Goal: Task Accomplishment & Management: Use online tool/utility

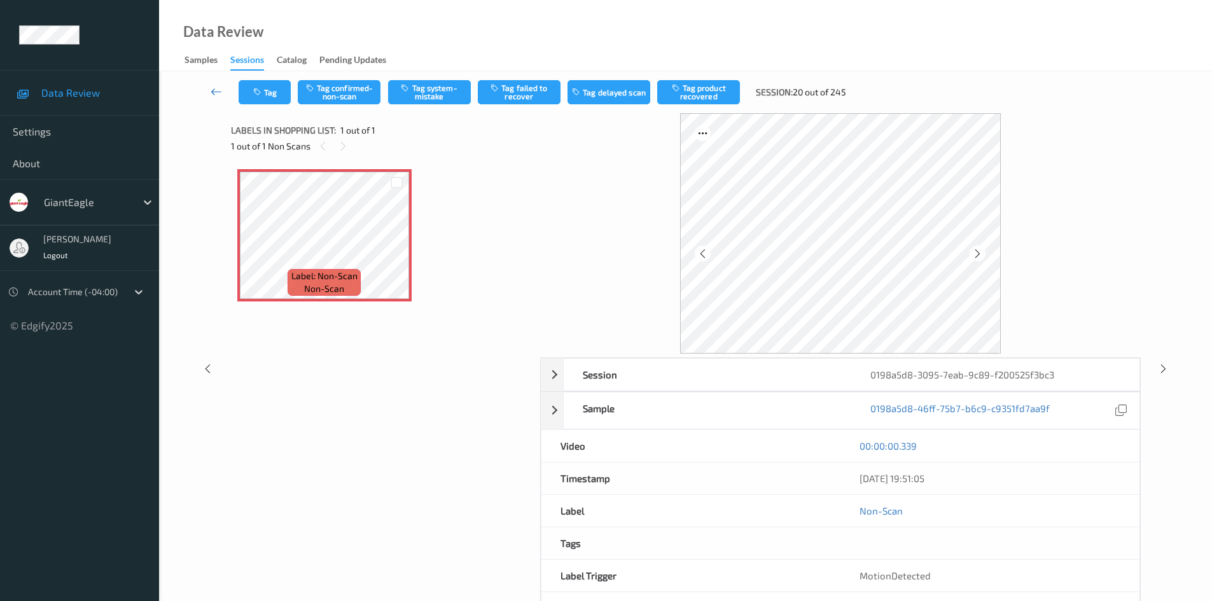
click at [218, 95] on icon at bounding box center [216, 91] width 11 height 13
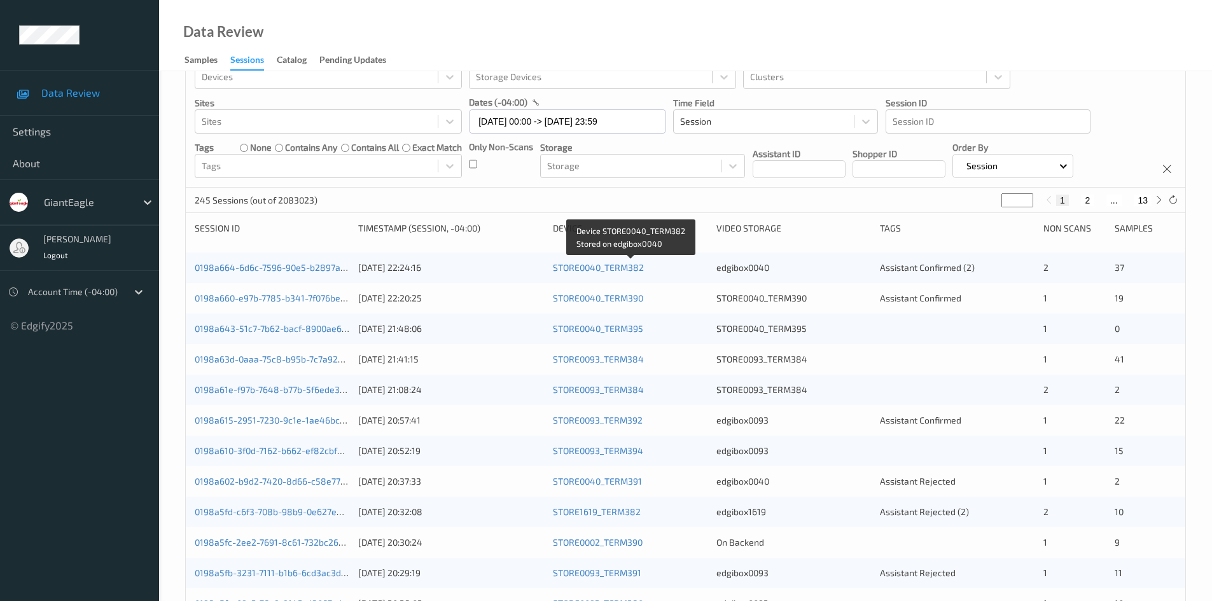
scroll to position [64, 0]
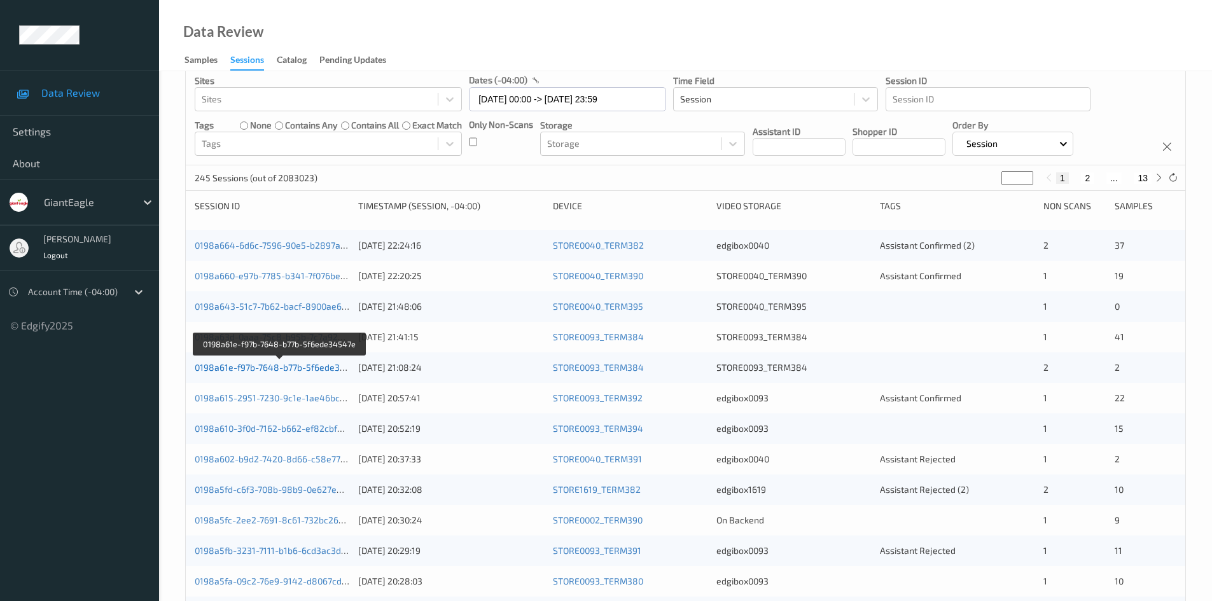
click at [272, 365] on link "0198a61e-f97b-7648-b77b-5f6ede34547e" at bounding box center [280, 367] width 171 height 11
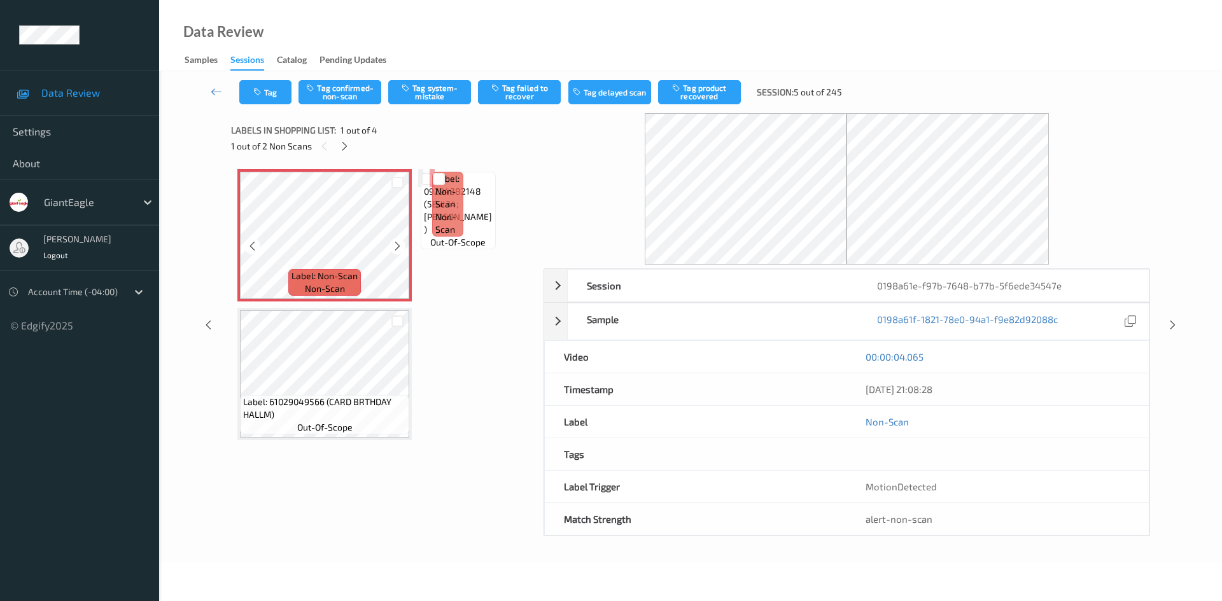
click at [426, 235] on div "Label: Non-Scan non-scan Label: Non-Scan non-scan Label: Non-Scan non-scan Labe…" at bounding box center [382, 304] width 291 height 271
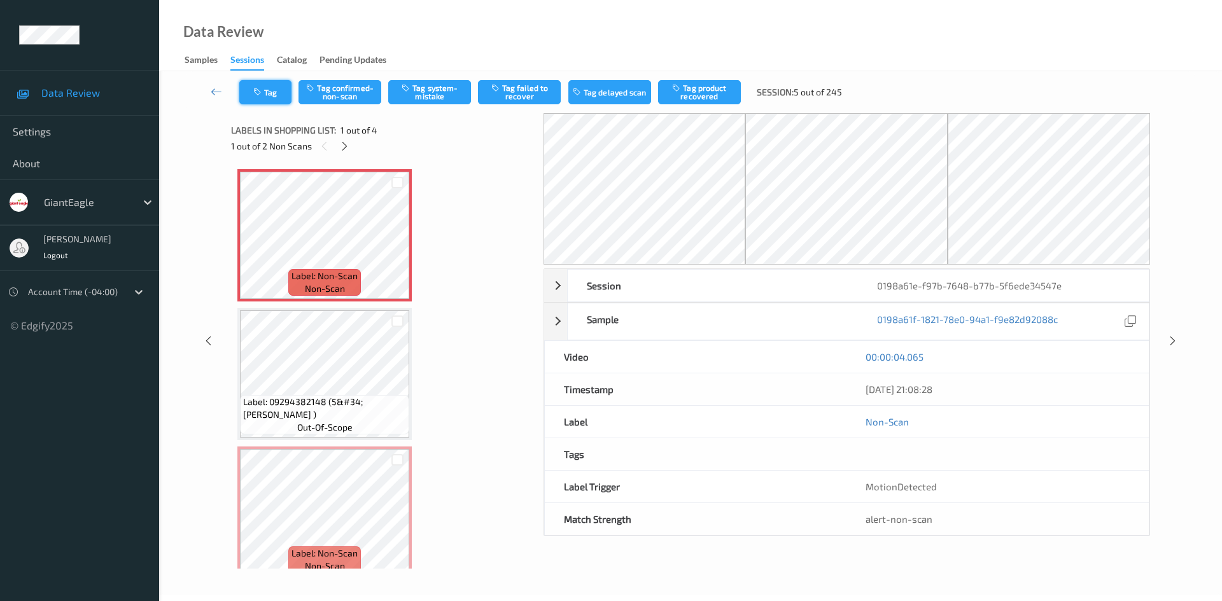
click at [288, 94] on button "Tag" at bounding box center [265, 92] width 52 height 24
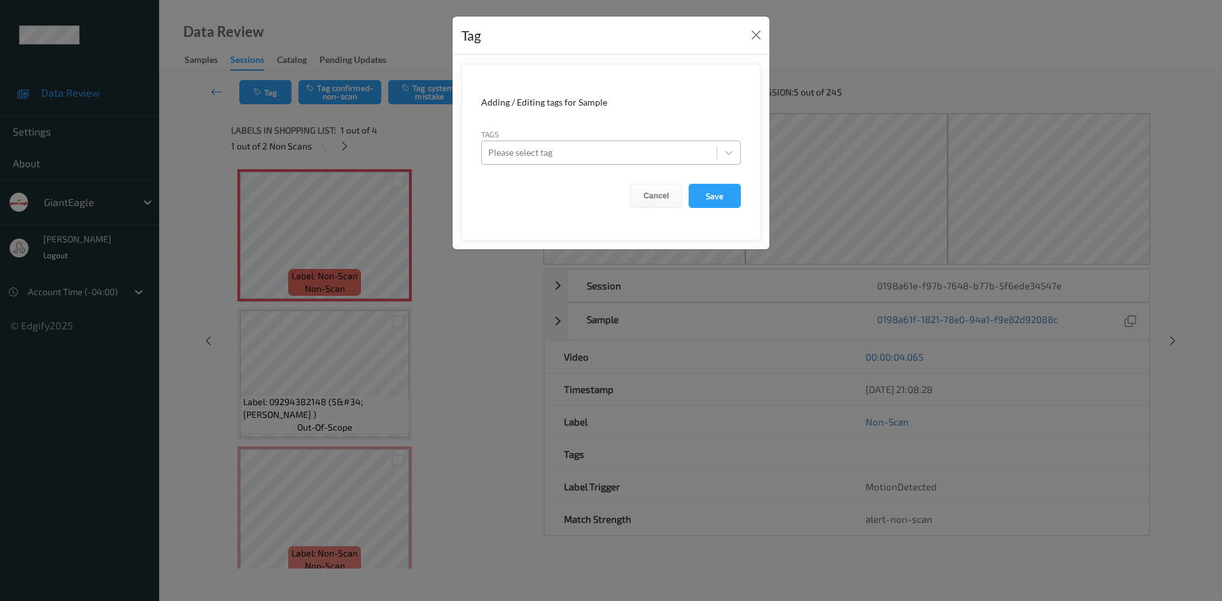
click at [562, 159] on div at bounding box center [599, 152] width 222 height 15
click at [969, 43] on div "Tag Adding / Editing tags for Sample Tags Please select tag Cancel Save" at bounding box center [611, 300] width 1222 height 601
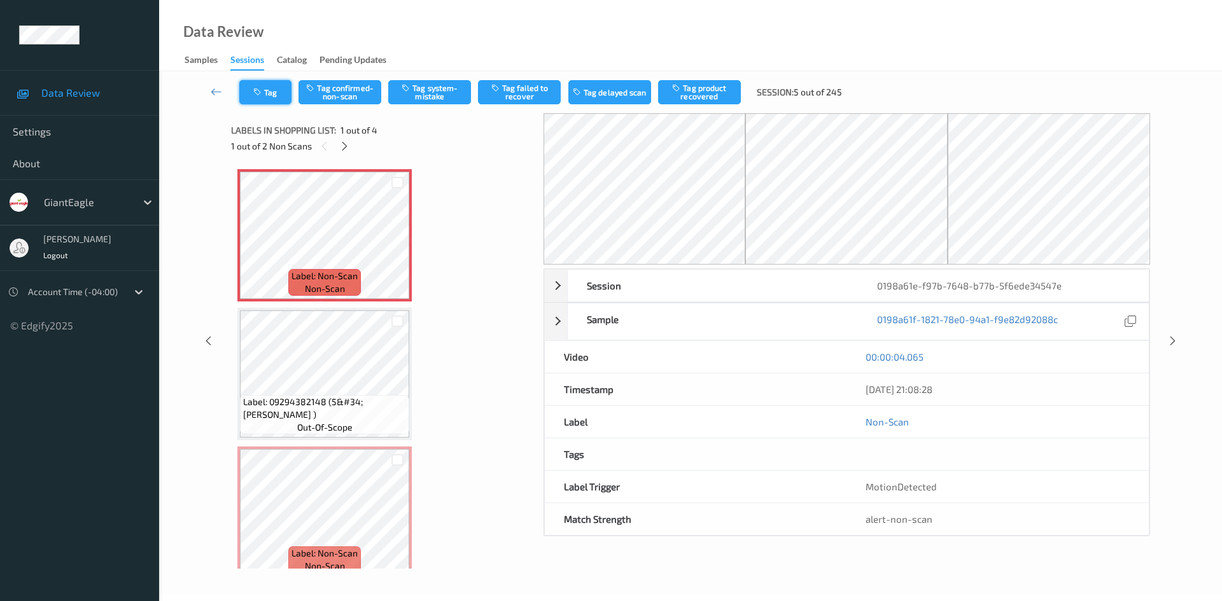
click at [284, 94] on button "Tag" at bounding box center [265, 92] width 52 height 24
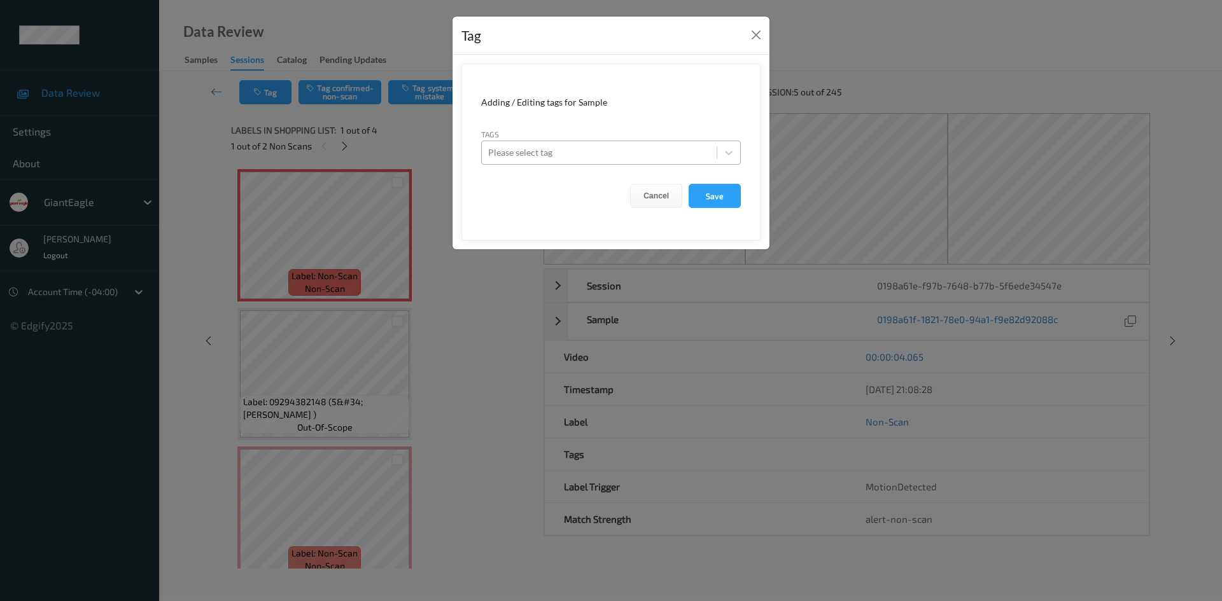
click at [611, 157] on div at bounding box center [599, 152] width 222 height 15
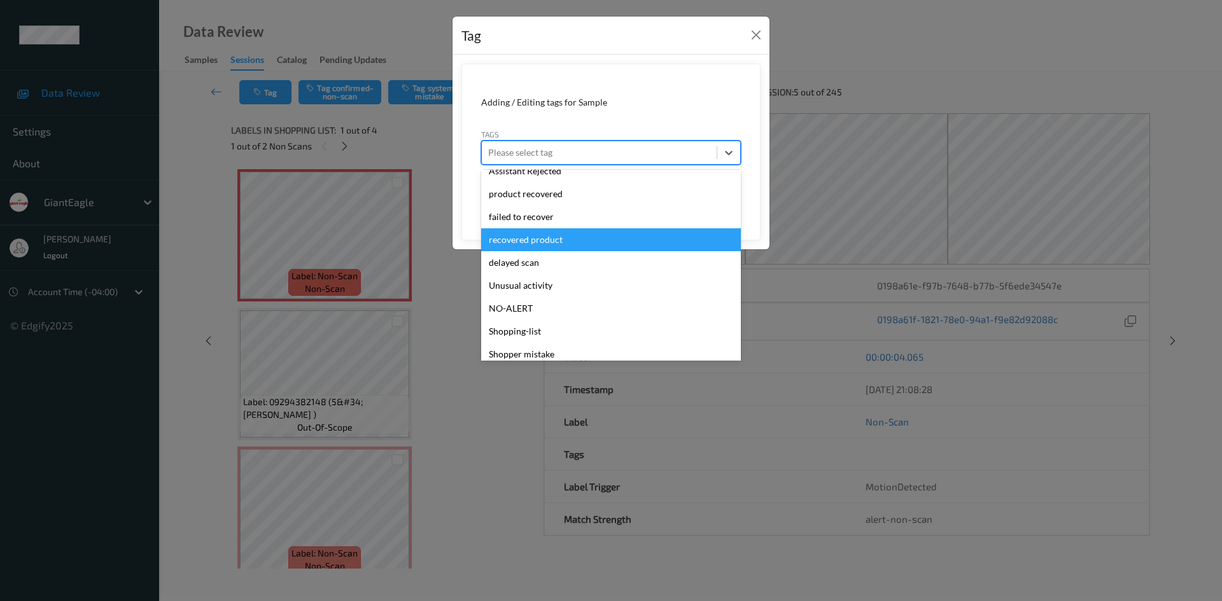
scroll to position [135, 0]
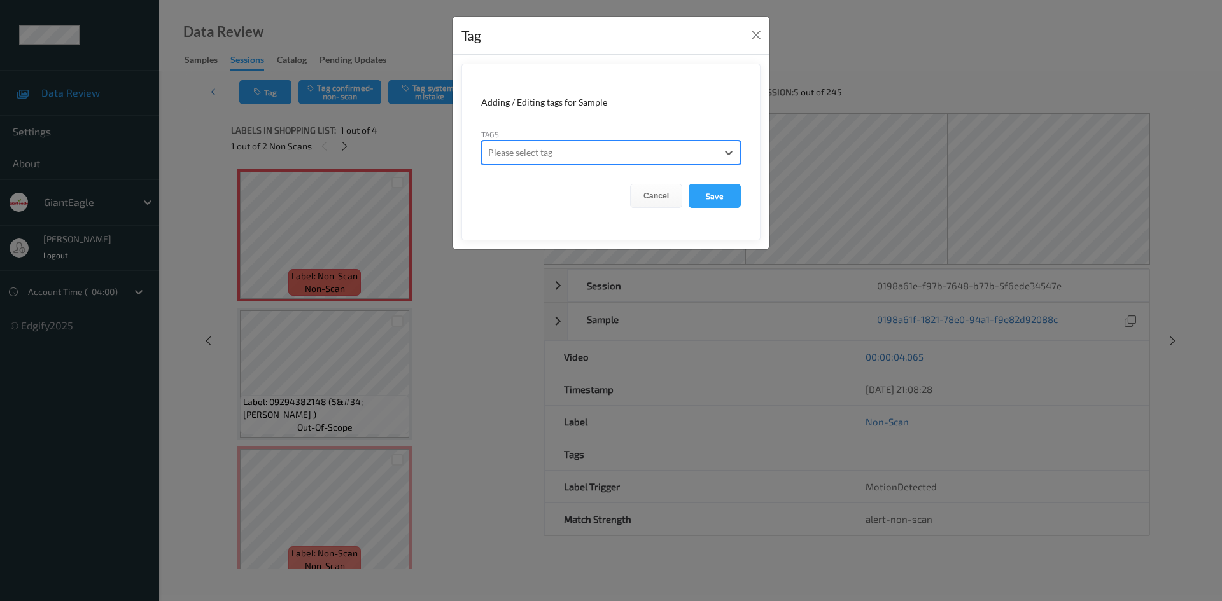
click at [561, 156] on div at bounding box center [599, 152] width 222 height 15
click at [975, 46] on div "Tag Adding / Editing tags for Sample Tags Please select tag Cancel Save" at bounding box center [611, 300] width 1222 height 601
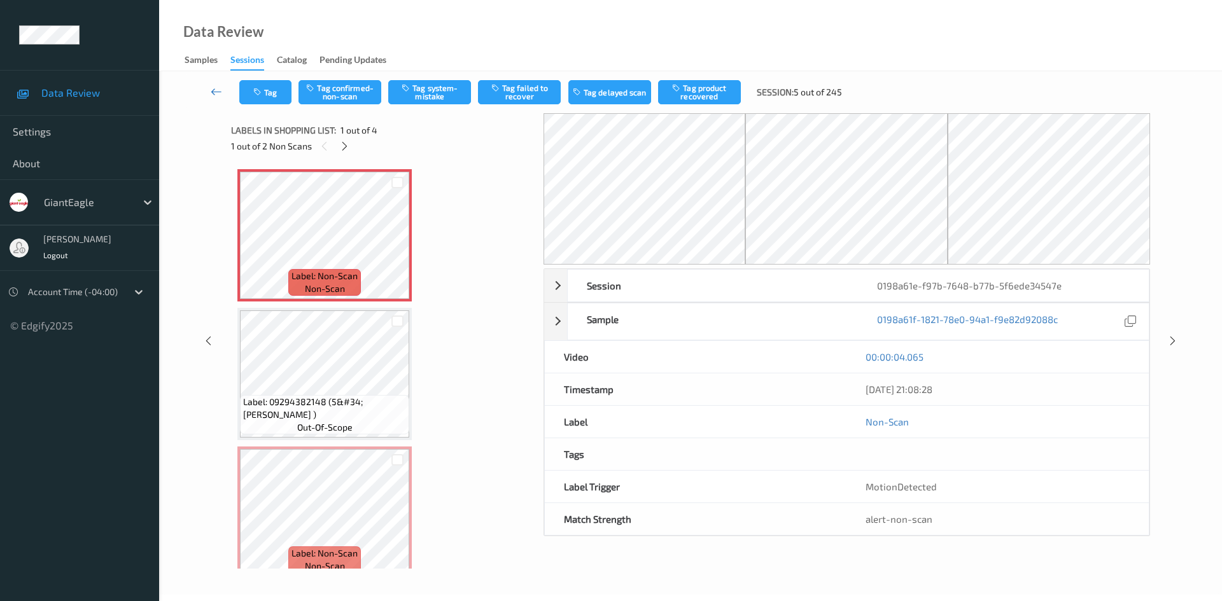
click at [217, 87] on icon at bounding box center [216, 91] width 11 height 13
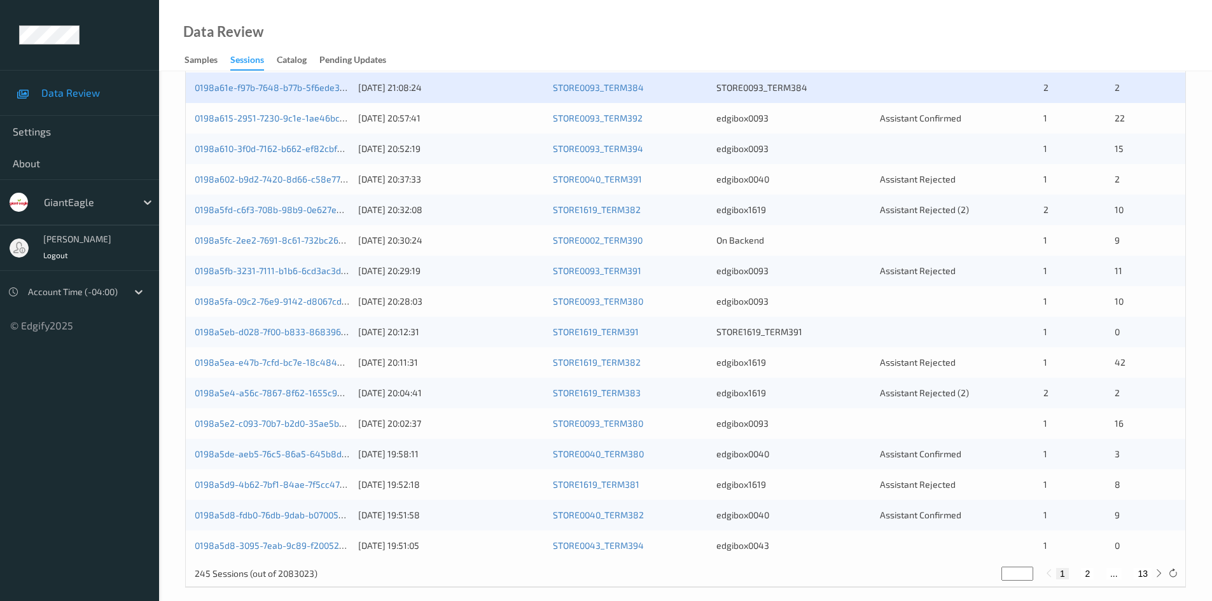
scroll to position [356, 0]
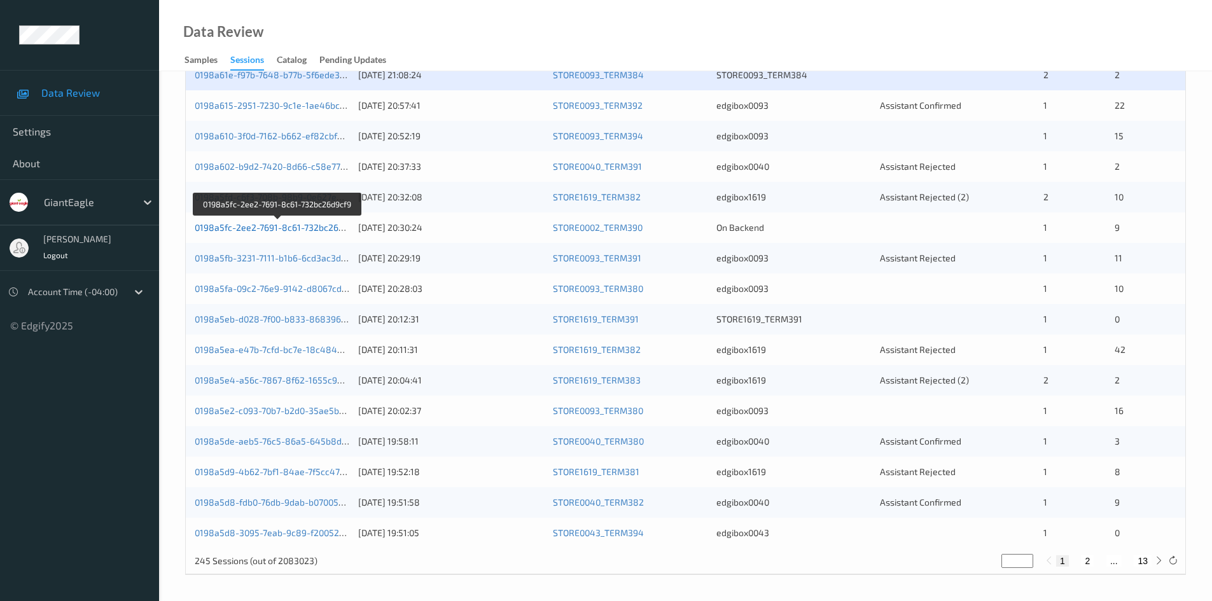
click at [279, 225] on link "0198a5fc-2ee2-7691-8c61-732bc26d9cf9" at bounding box center [278, 227] width 167 height 11
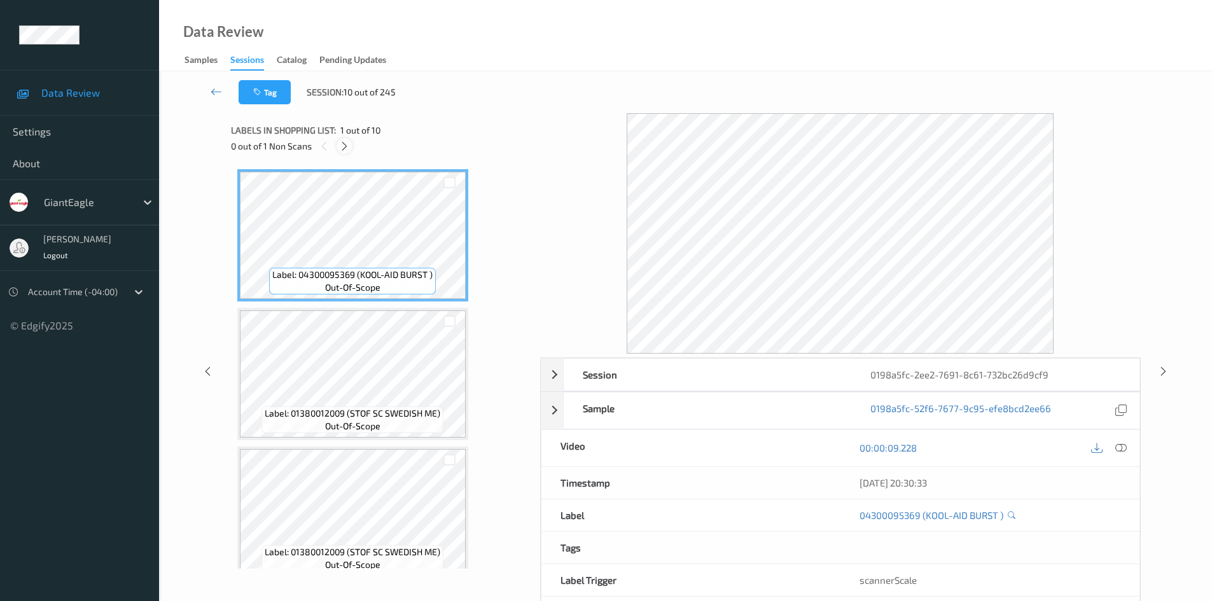
click at [345, 148] on icon at bounding box center [344, 146] width 11 height 11
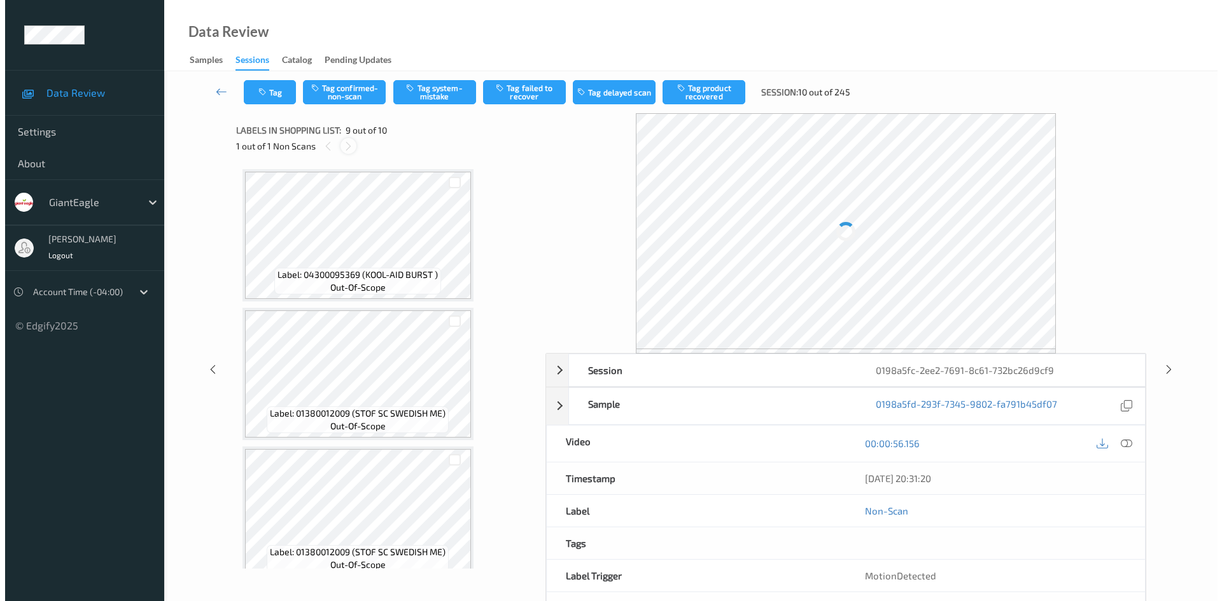
scroll to position [977, 0]
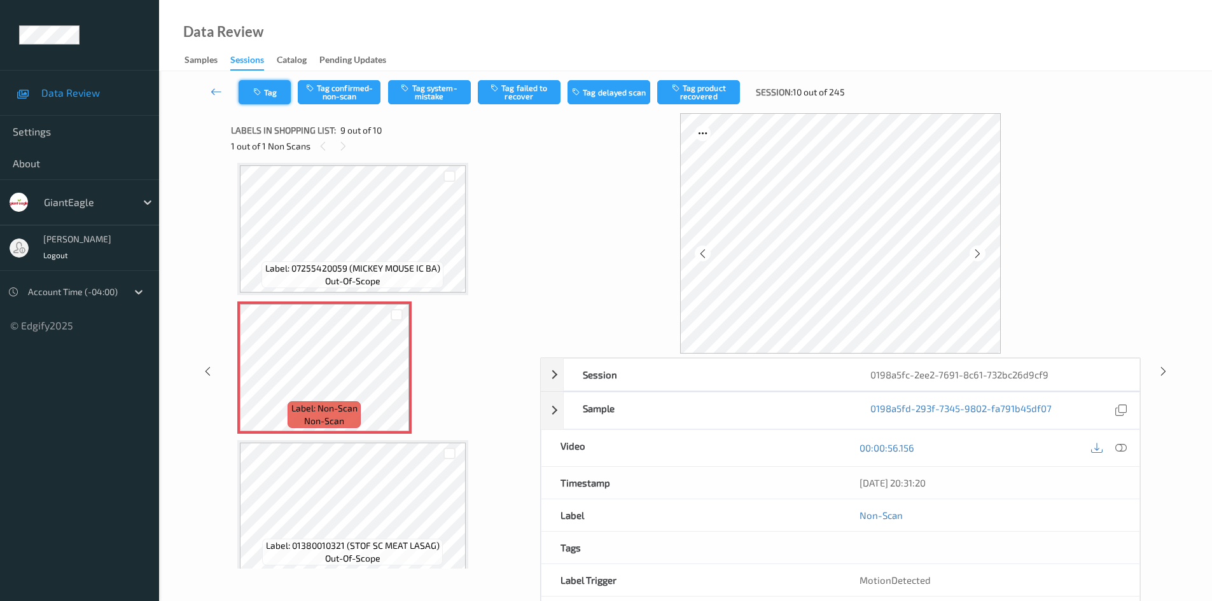
click at [268, 99] on button "Tag" at bounding box center [265, 92] width 52 height 24
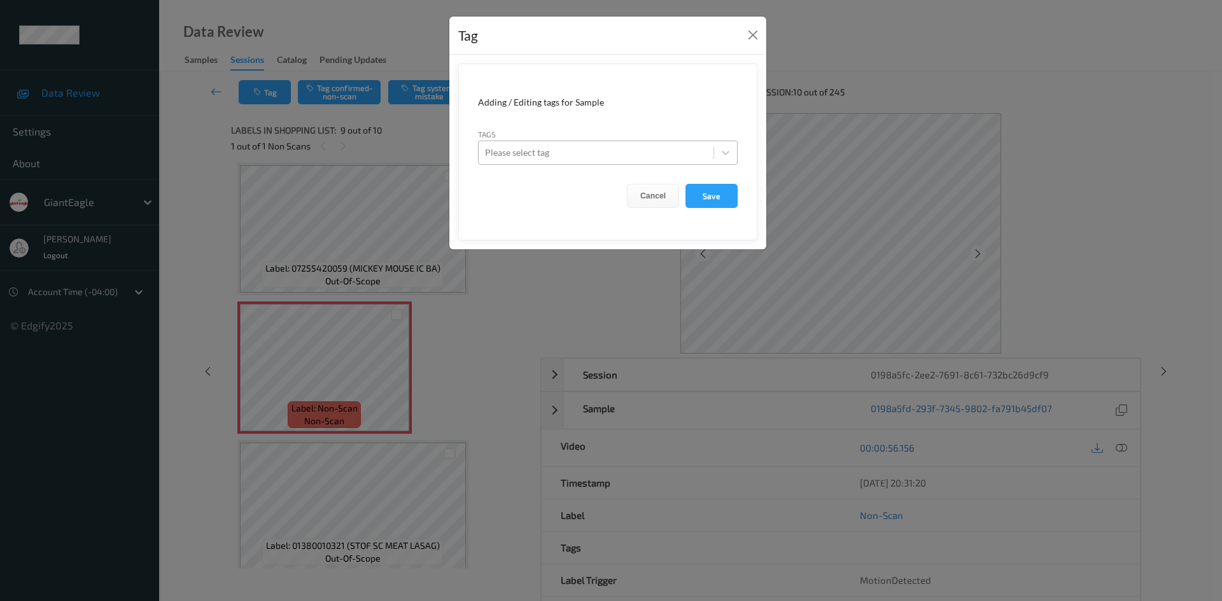
click at [555, 156] on div at bounding box center [596, 152] width 222 height 15
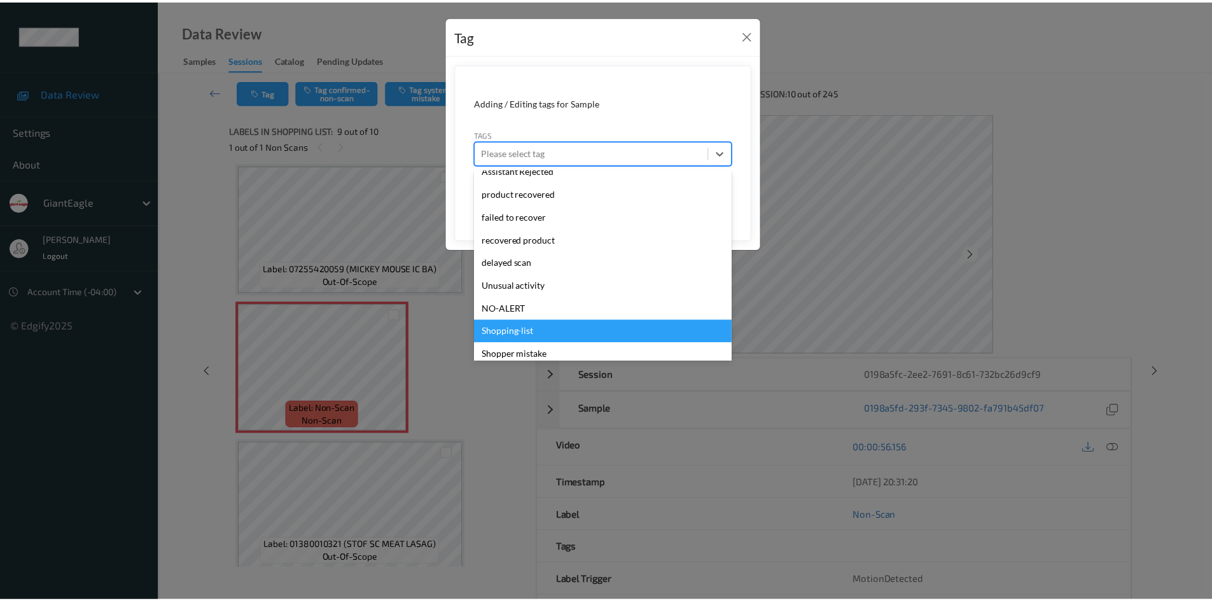
scroll to position [135, 0]
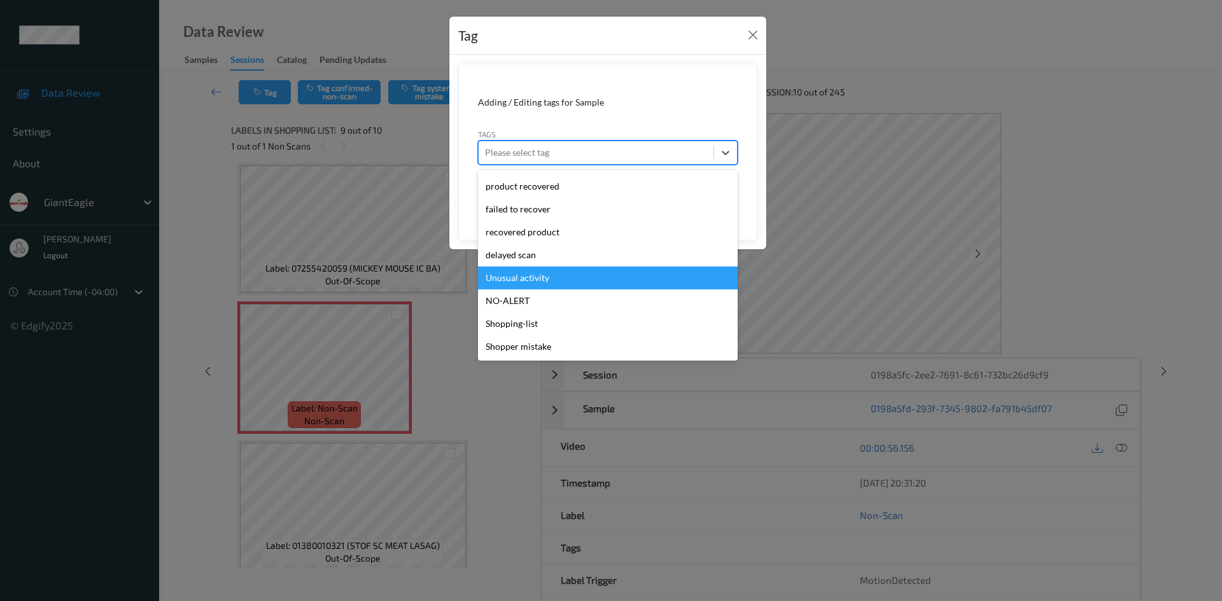
click at [1056, 104] on div "Tag Adding / Editing tags for Sample Tags option Unusual activity focused, 11 o…" at bounding box center [611, 300] width 1222 height 601
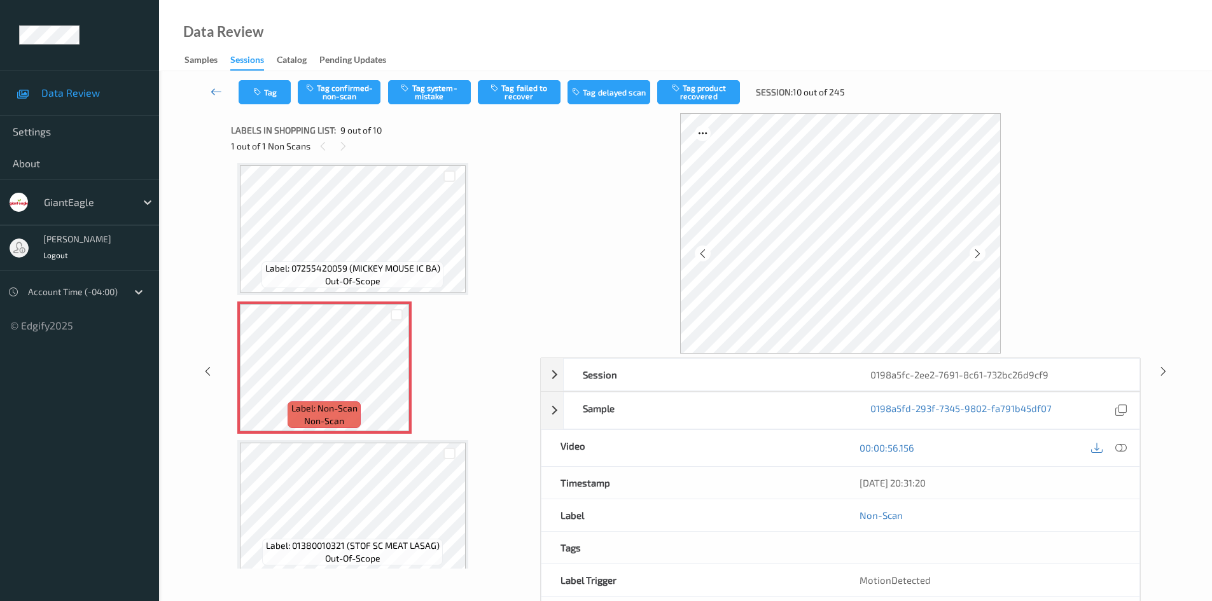
click at [213, 90] on icon at bounding box center [216, 91] width 11 height 13
